Goal: Information Seeking & Learning: Check status

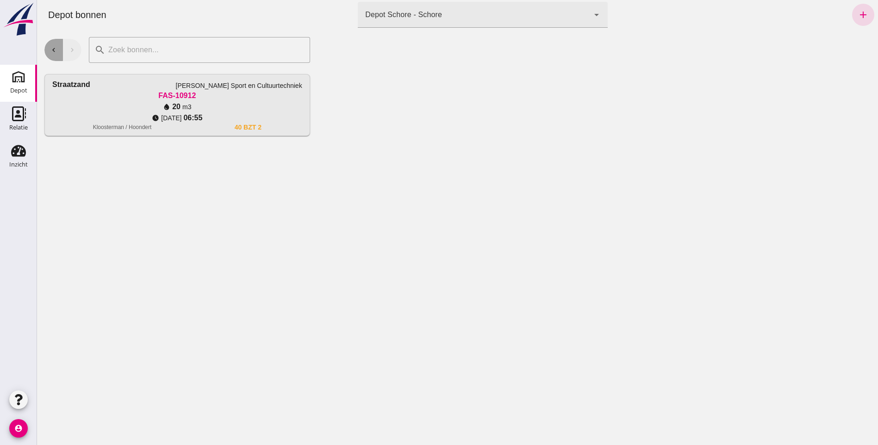
click at [56, 49] on icon "chevron_left" at bounding box center [54, 50] width 8 height 8
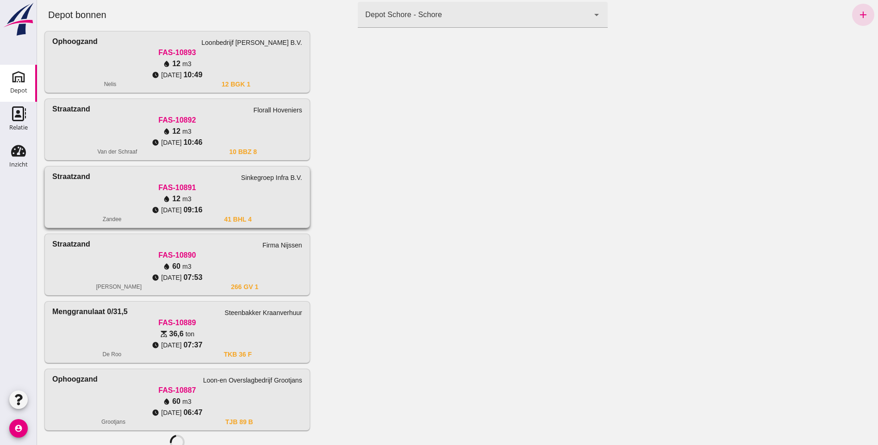
scroll to position [866, 0]
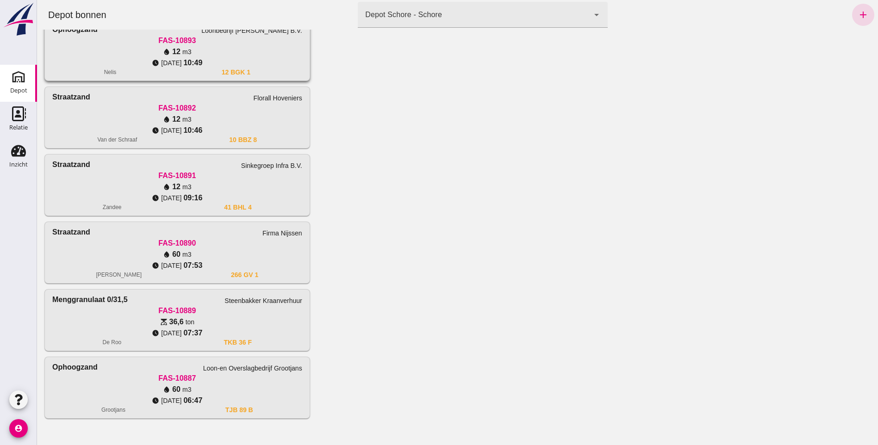
click at [176, 62] on span "[DATE]" at bounding box center [171, 62] width 20 height 9
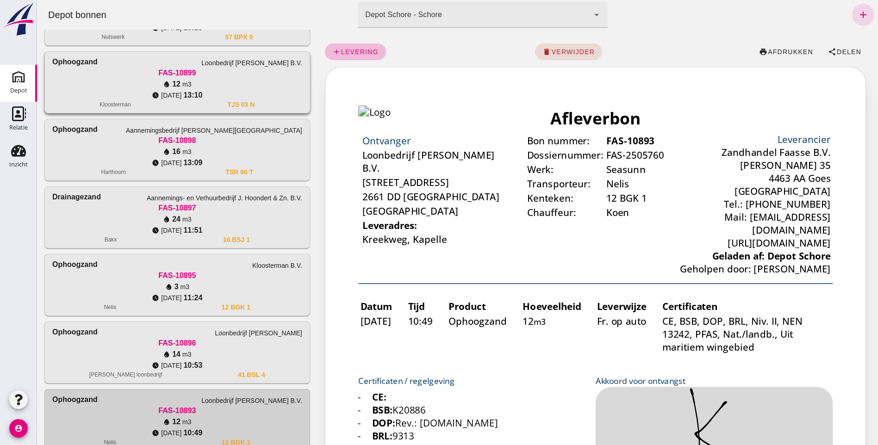
scroll to position [450, 0]
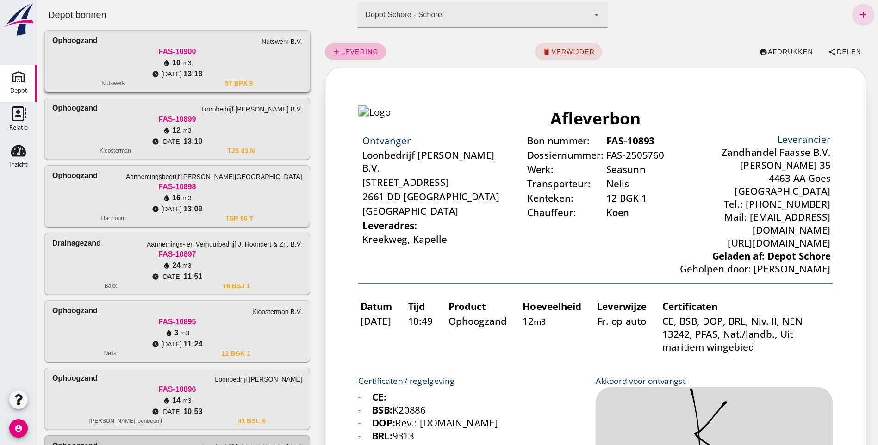
click at [143, 75] on div "watch_later [DATE] 13:18" at bounding box center [177, 74] width 250 height 11
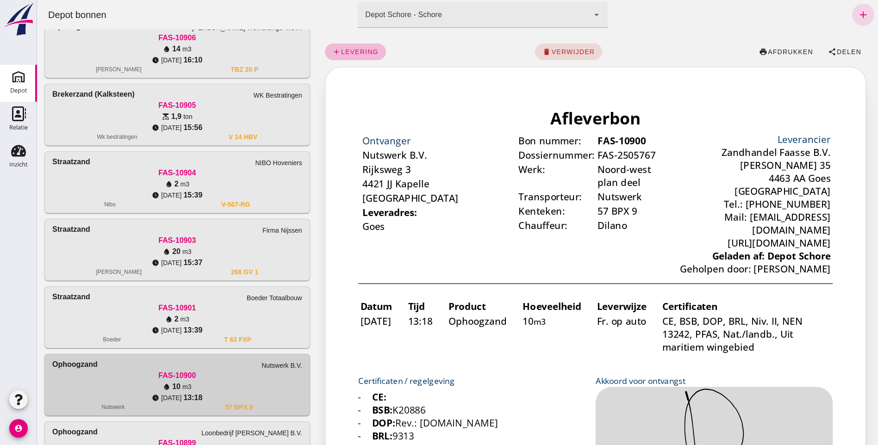
scroll to position [0, 0]
click at [134, 54] on div "water_drop 14 m3" at bounding box center [177, 49] width 250 height 11
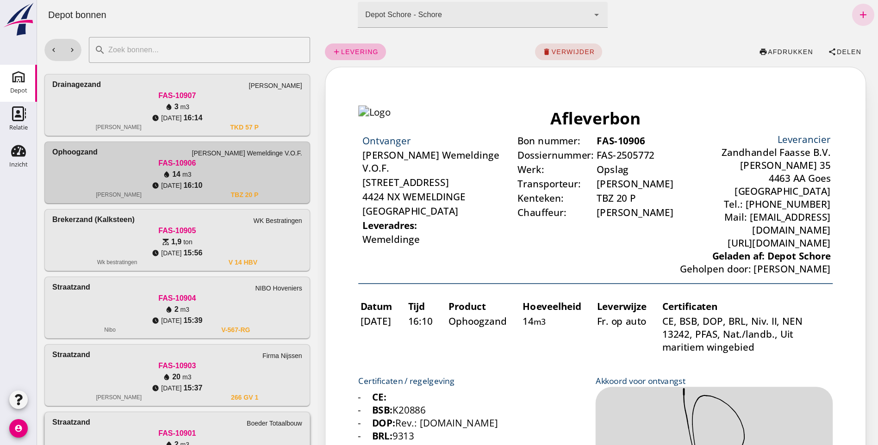
click at [86, 426] on div "Straatzand" at bounding box center [71, 422] width 38 height 11
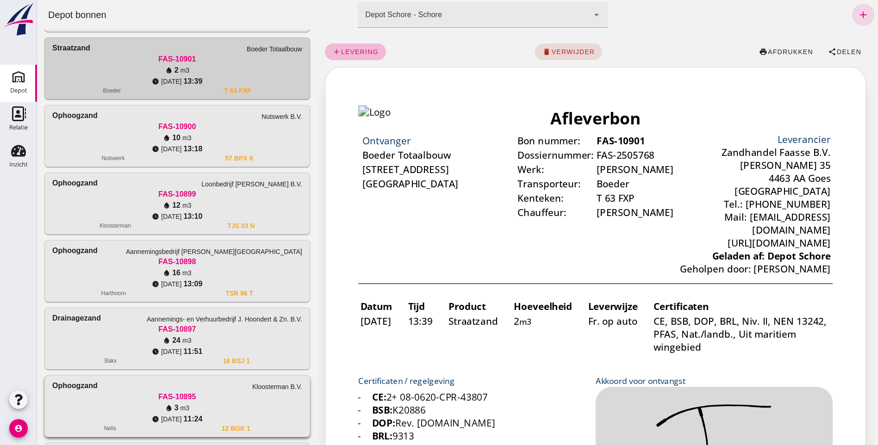
scroll to position [417, 0]
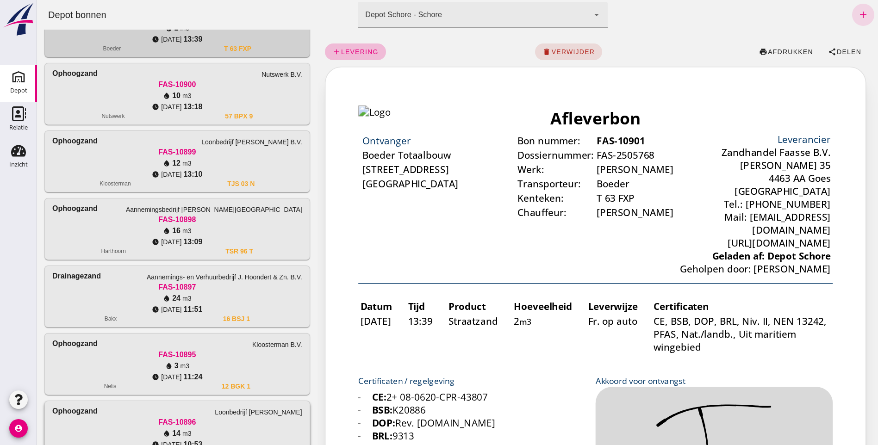
click at [142, 410] on div "Ophoogzand Loonbedrijf [PERSON_NAME]" at bounding box center [177, 411] width 250 height 11
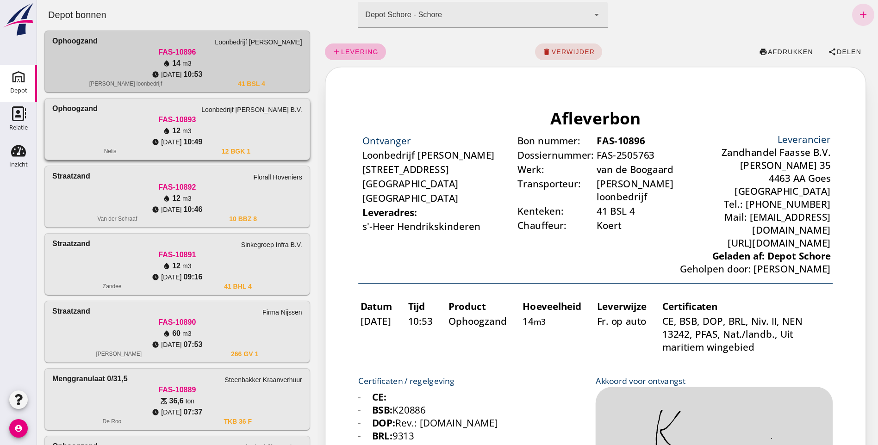
scroll to position [0, 0]
click at [127, 391] on div "FAS-10889" at bounding box center [177, 390] width 250 height 11
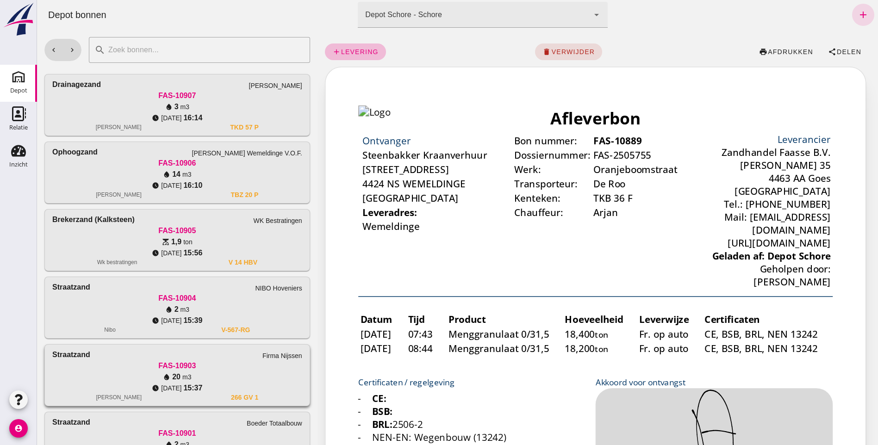
click at [269, 355] on div "Firma Nijssen" at bounding box center [283, 355] width 40 height 9
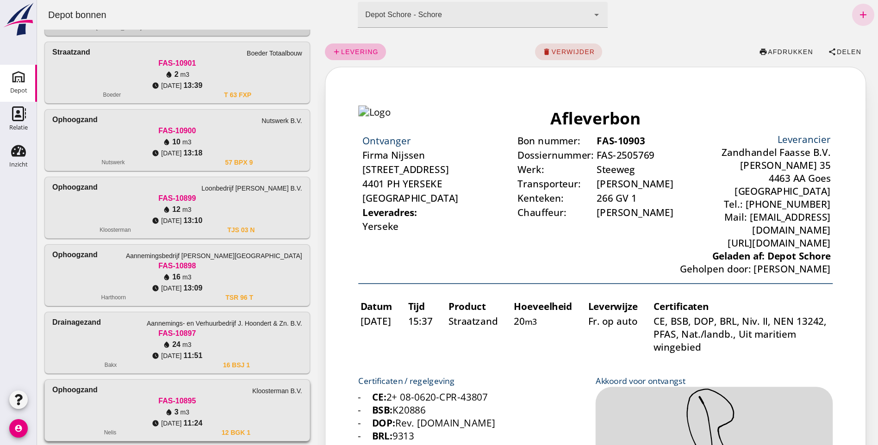
click at [251, 408] on div "water_drop 3 m3" at bounding box center [177, 412] width 250 height 11
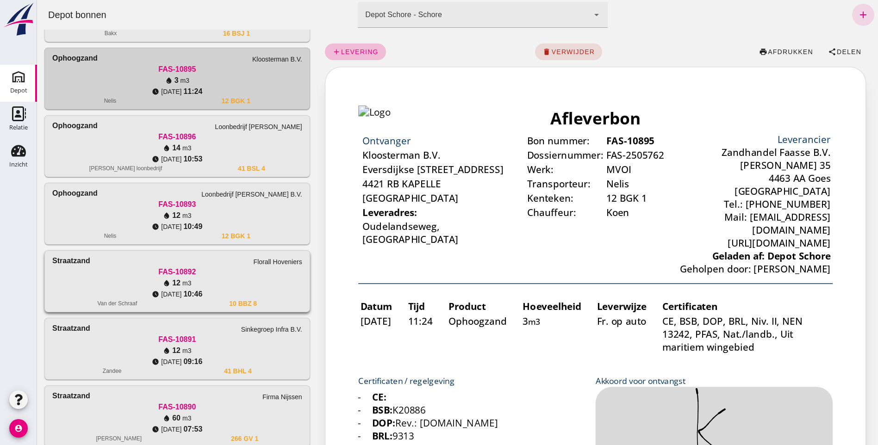
scroll to position [741, 0]
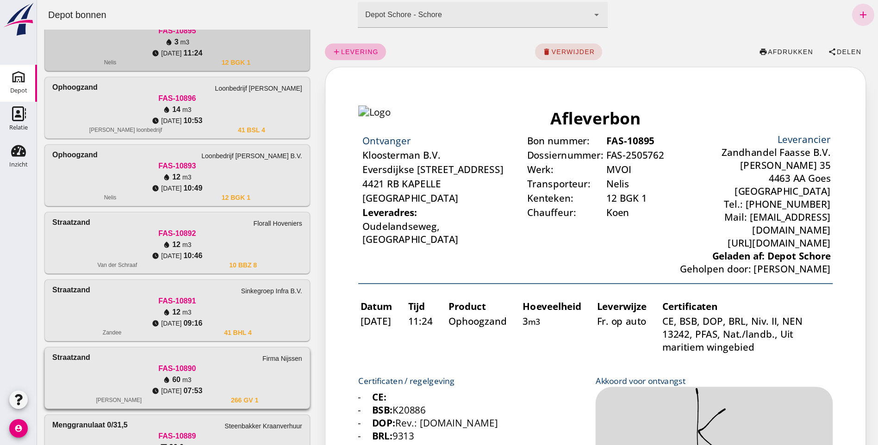
click at [244, 393] on div "watch_later [DATE] 07:53" at bounding box center [177, 391] width 250 height 11
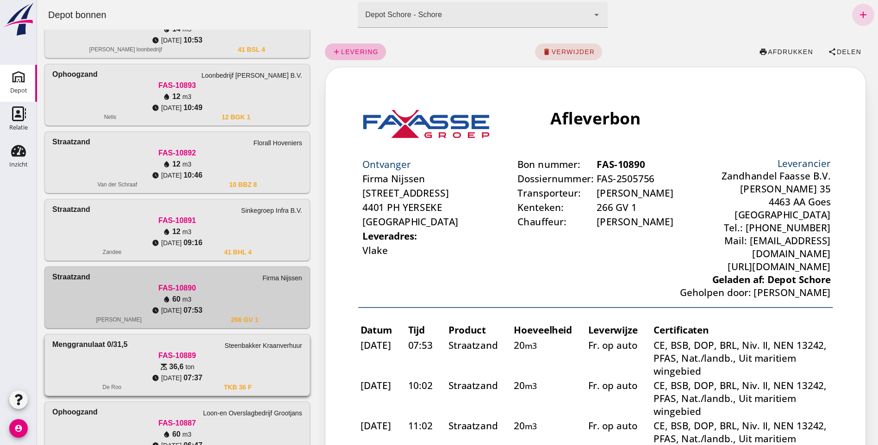
scroll to position [866, 0]
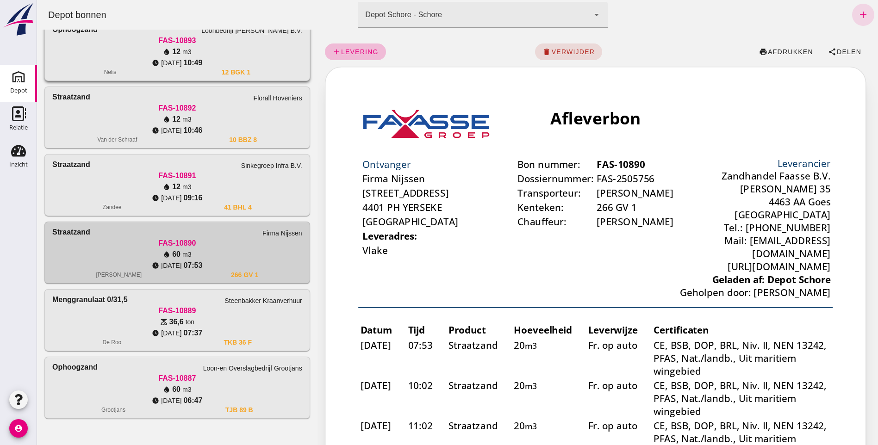
drag, startPoint x: 192, startPoint y: 49, endPoint x: 188, endPoint y: 62, distance: 13.8
click at [192, 49] on div "water_drop 12 m3" at bounding box center [177, 51] width 250 height 11
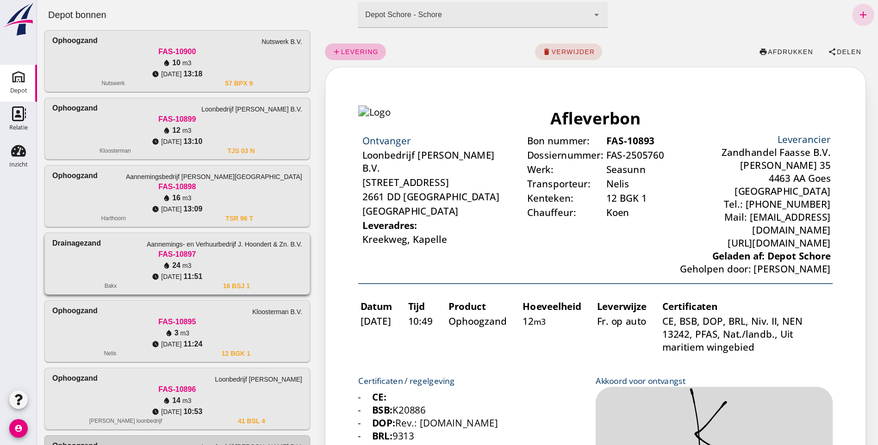
scroll to position [0, 0]
click at [169, 50] on div "FAS-10900" at bounding box center [177, 51] width 250 height 11
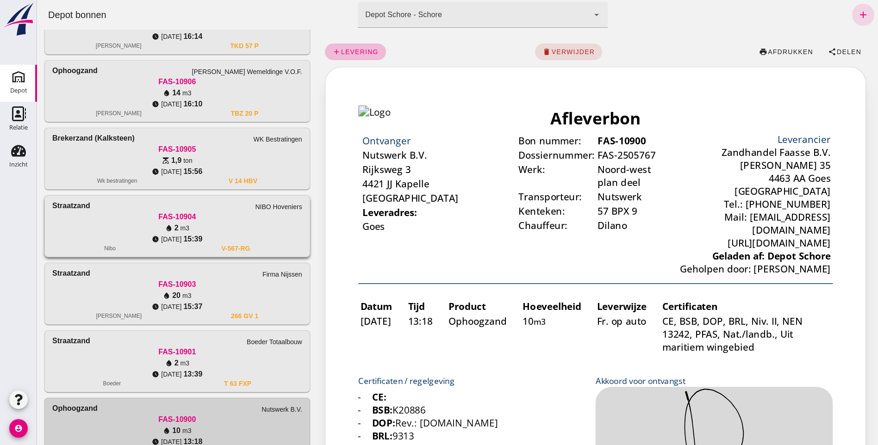
scroll to position [79, 0]
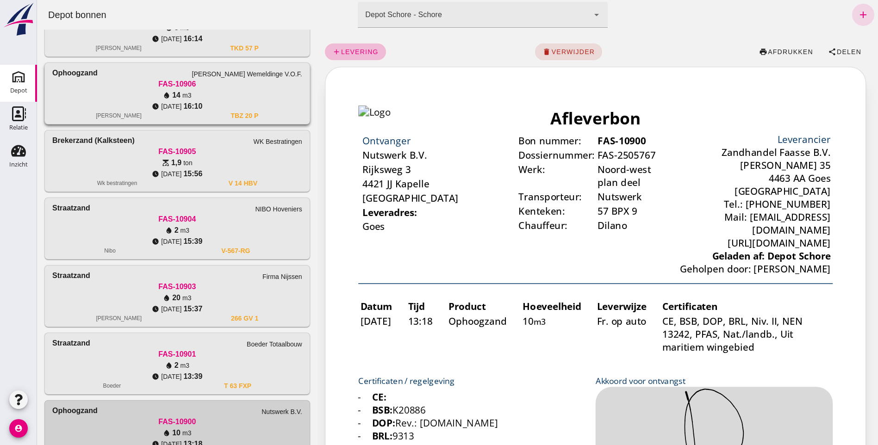
click at [122, 68] on div "[PERSON_NAME] Wemeldinge V.O.F." at bounding box center [177, 73] width 250 height 11
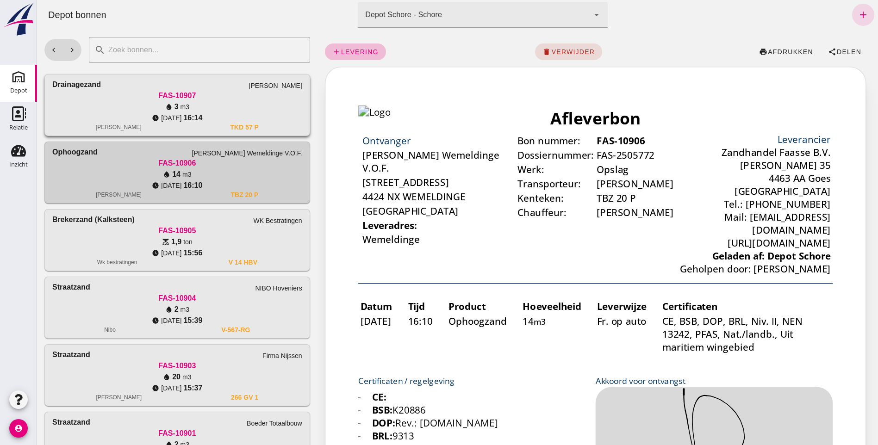
scroll to position [0, 0]
